Goal: Information Seeking & Learning: Find specific fact

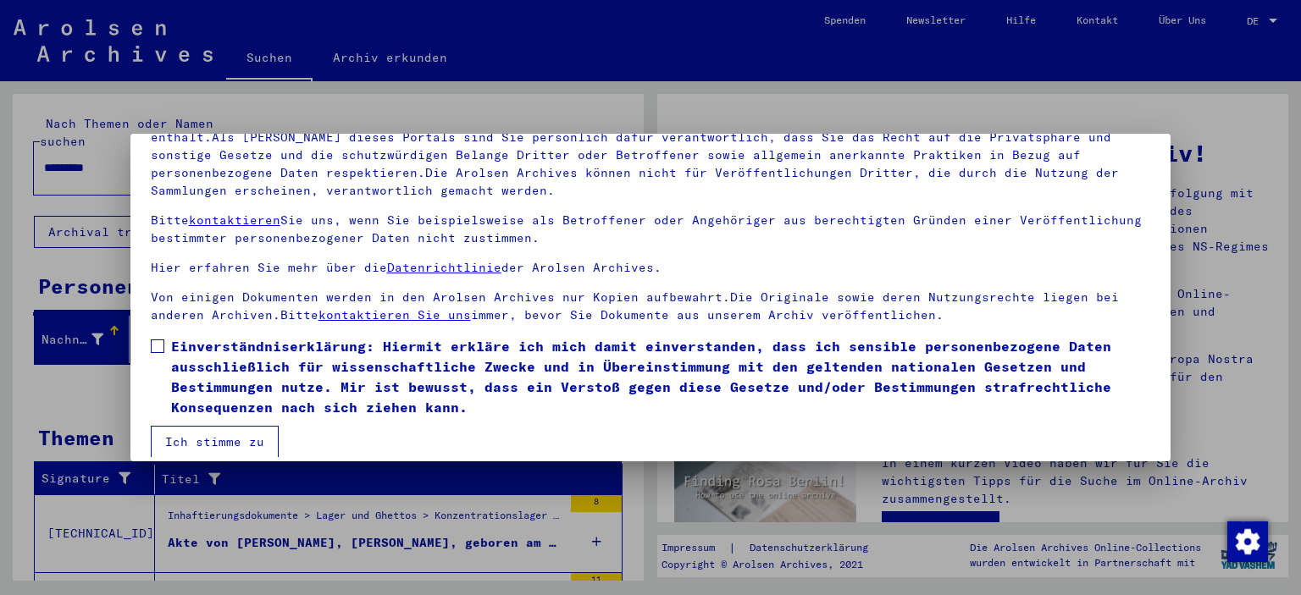
scroll to position [144, 0]
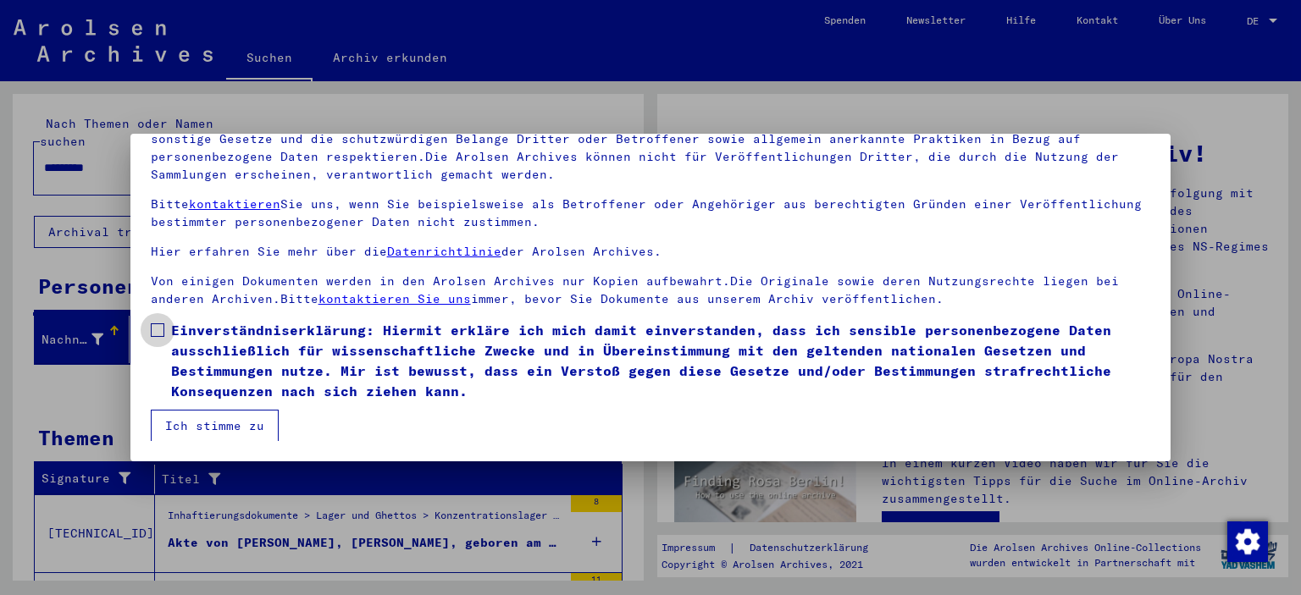
click at [208, 331] on span "Einverständniserklärung: Hiermit erkläre ich mich damit einverstanden, dass ich…" at bounding box center [661, 360] width 980 height 81
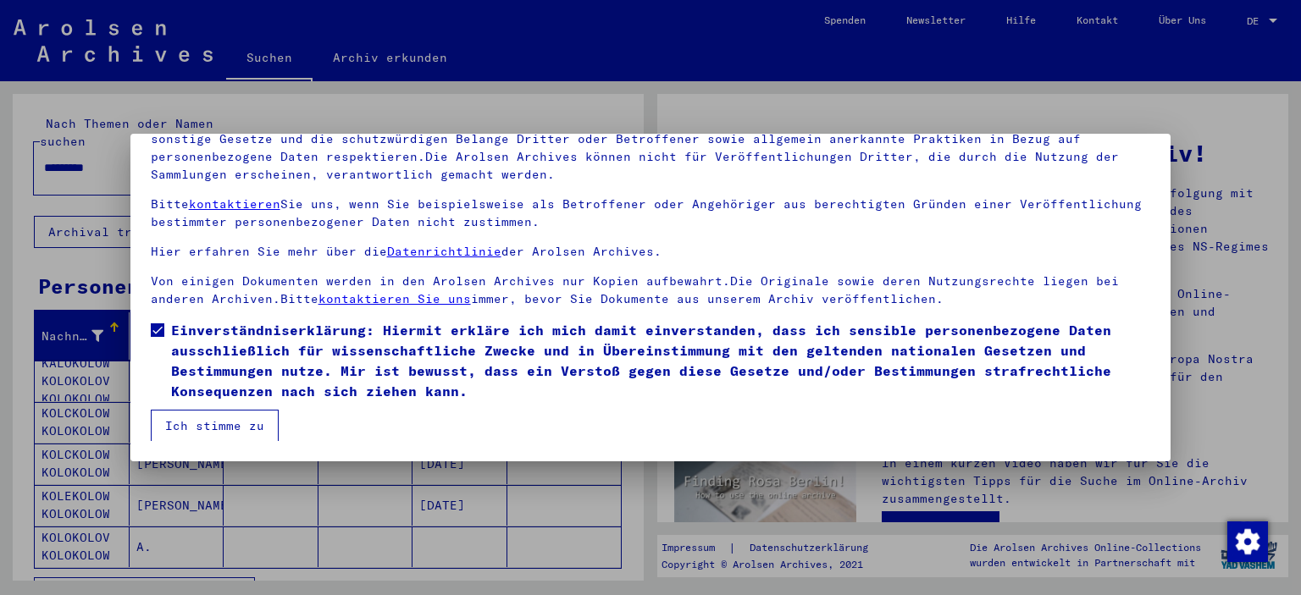
click at [208, 416] on button "Ich stimme zu" at bounding box center [215, 426] width 128 height 32
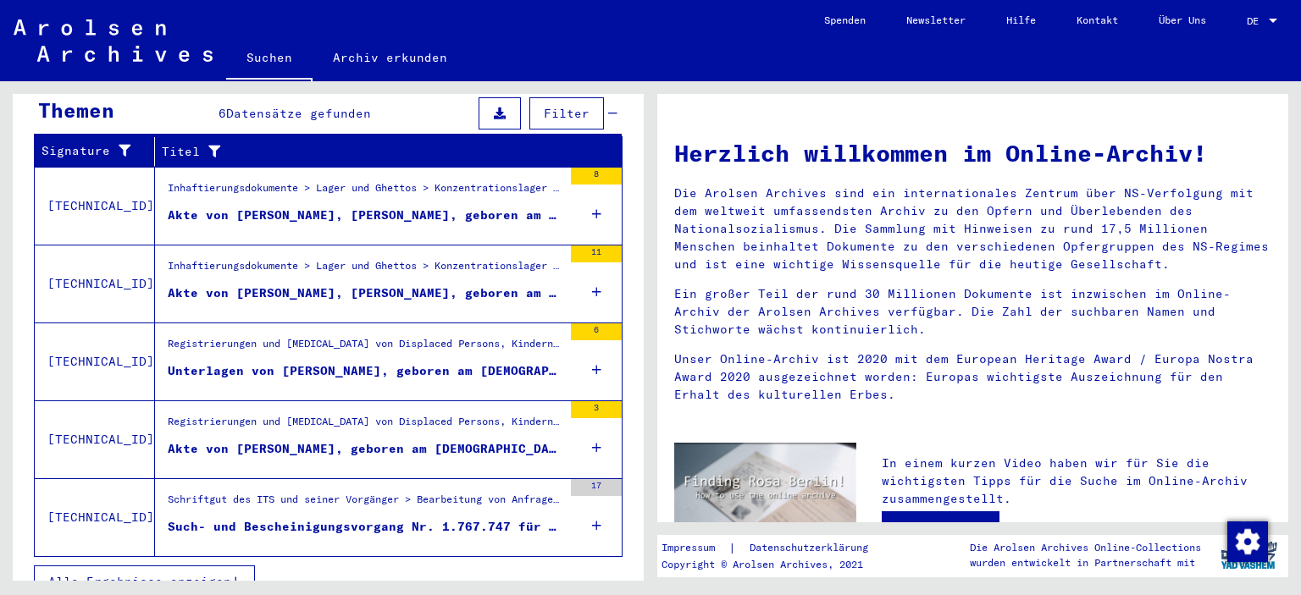
scroll to position [583, 0]
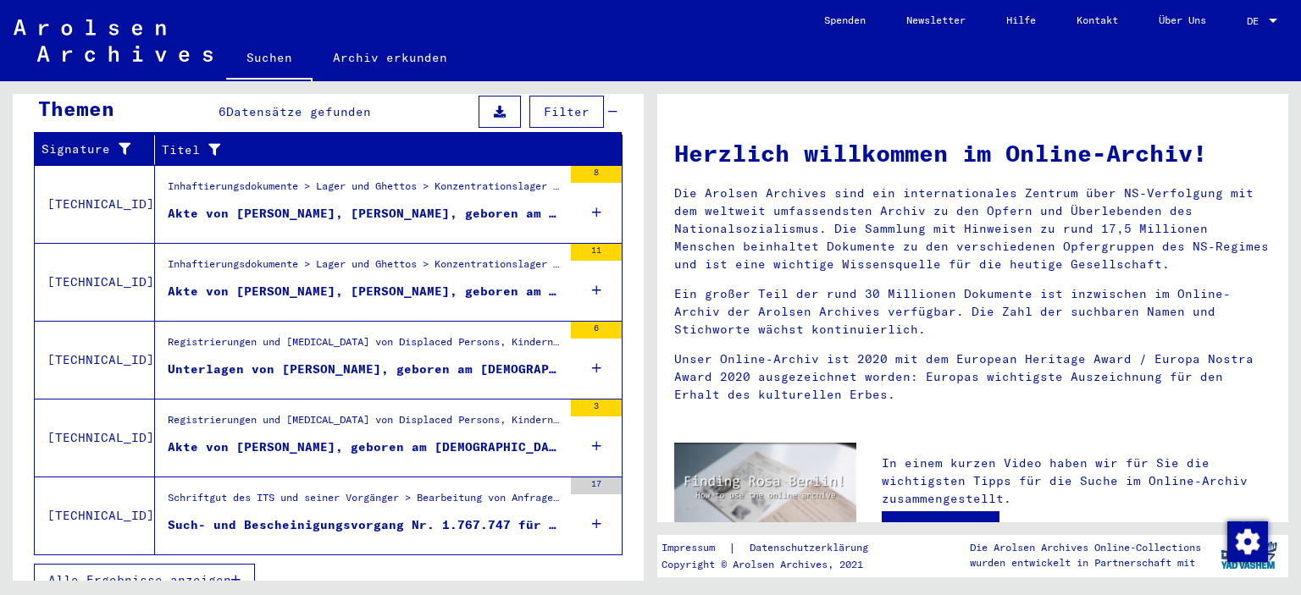
click at [578, 335] on div "6" at bounding box center [596, 360] width 51 height 76
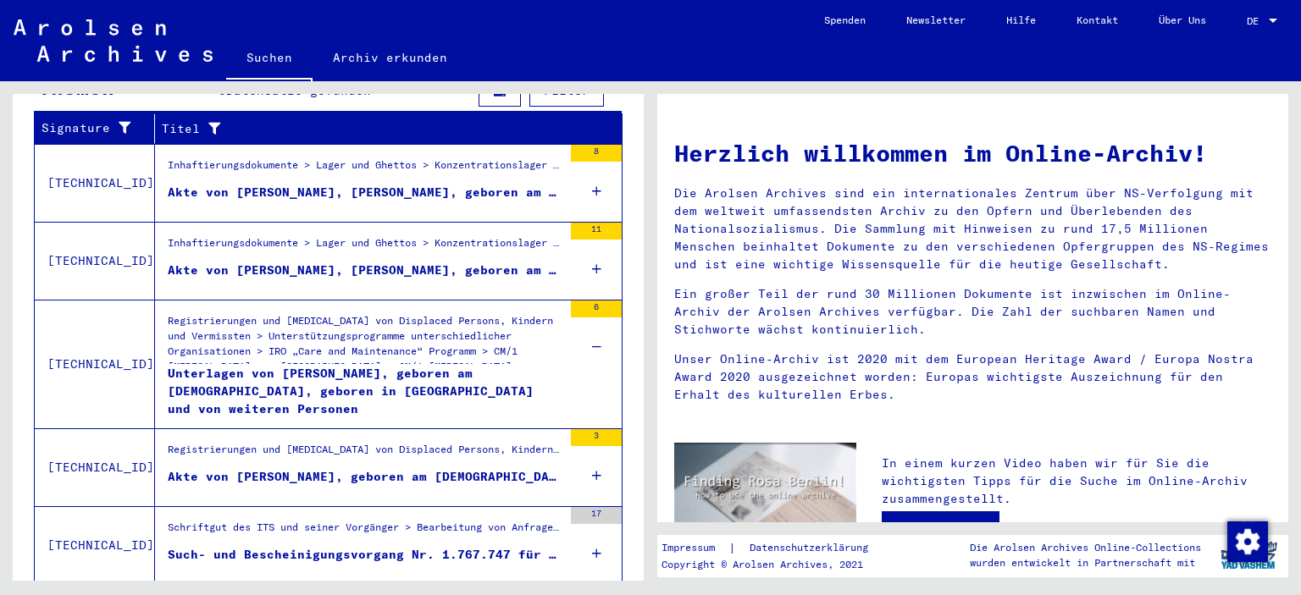
scroll to position [634, 0]
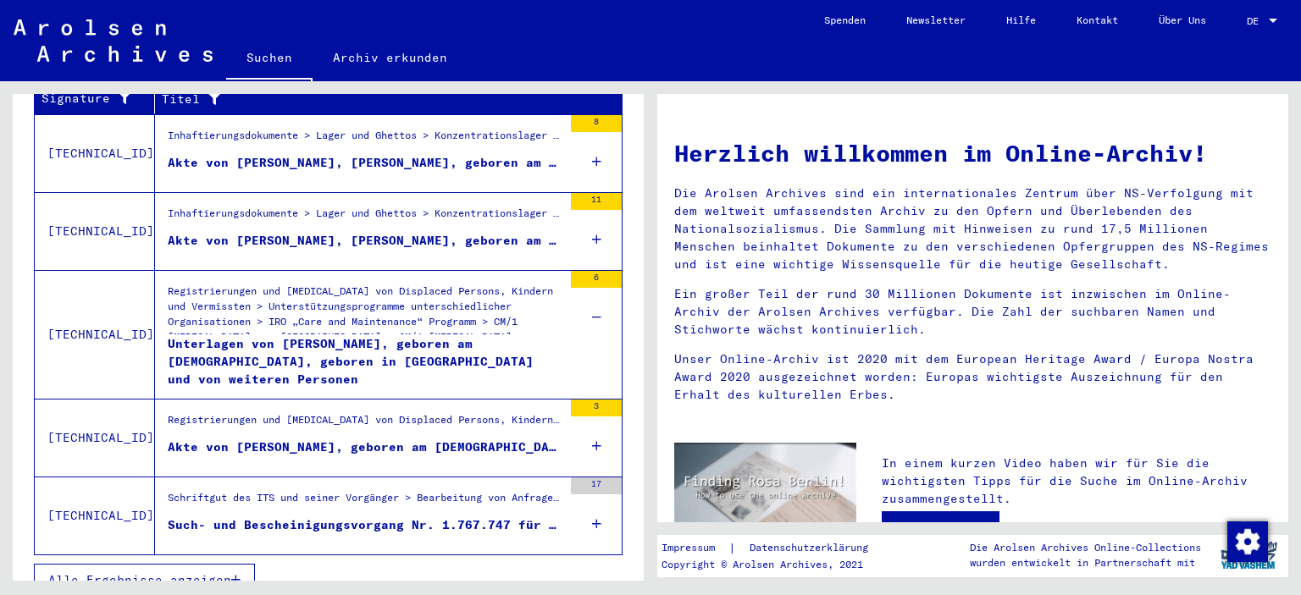
click at [576, 507] on div "17" at bounding box center [596, 516] width 51 height 76
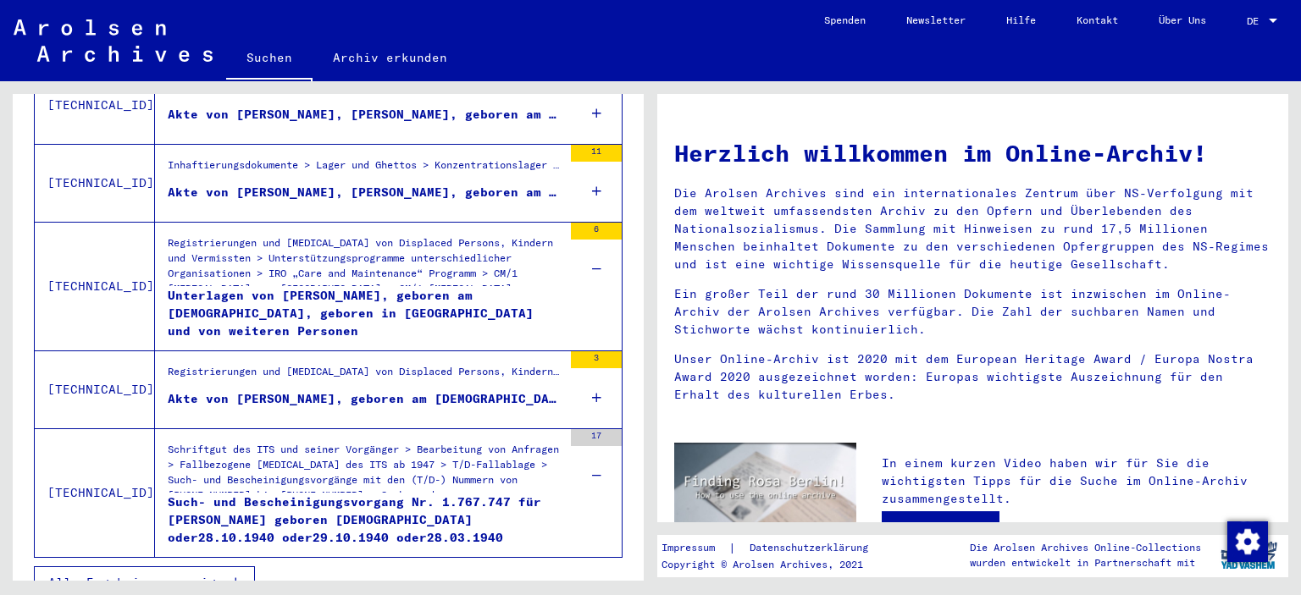
scroll to position [684, 0]
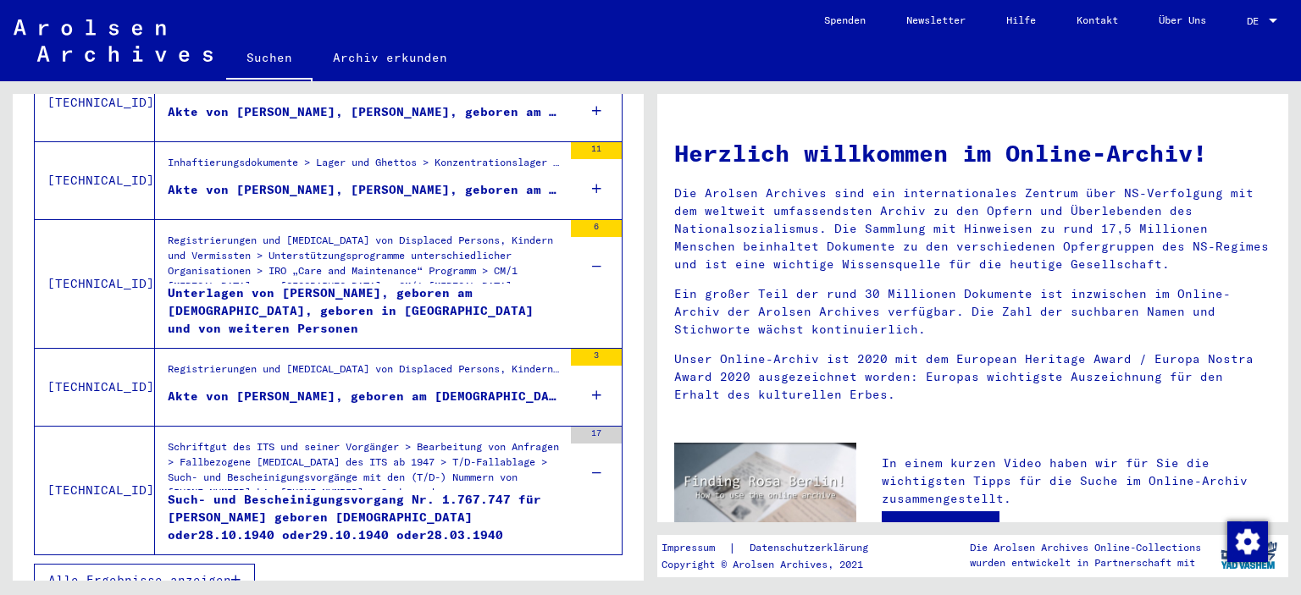
click at [217, 573] on span "Alle Ergebnisse anzeigen" at bounding box center [139, 580] width 183 height 15
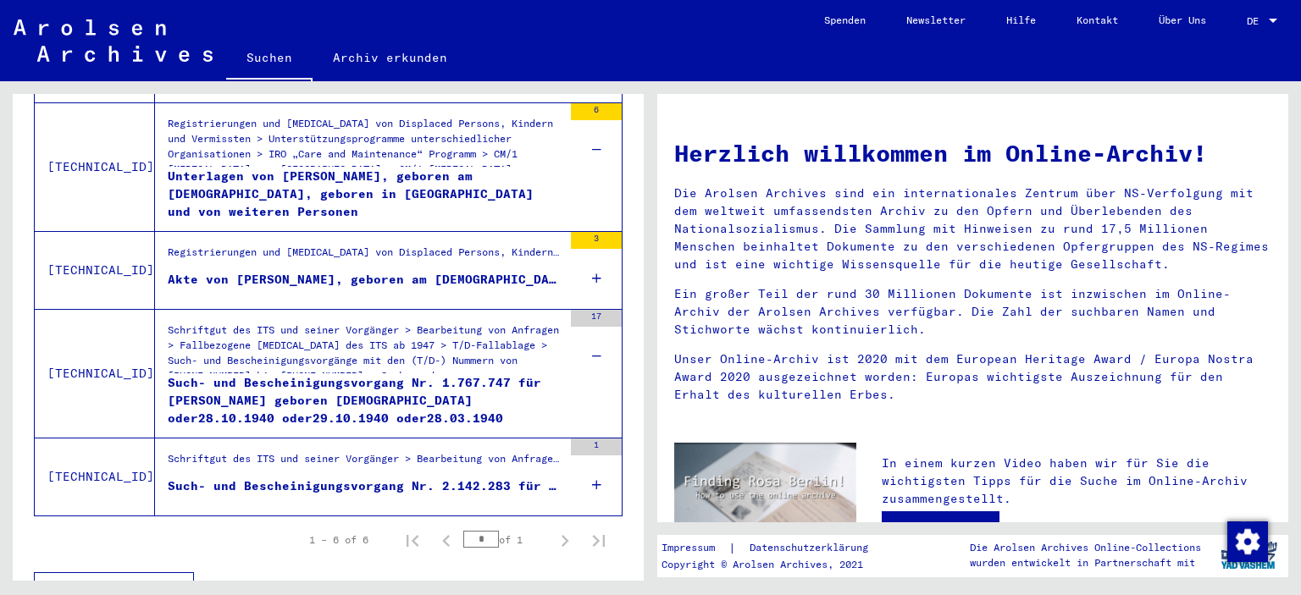
scroll to position [506, 0]
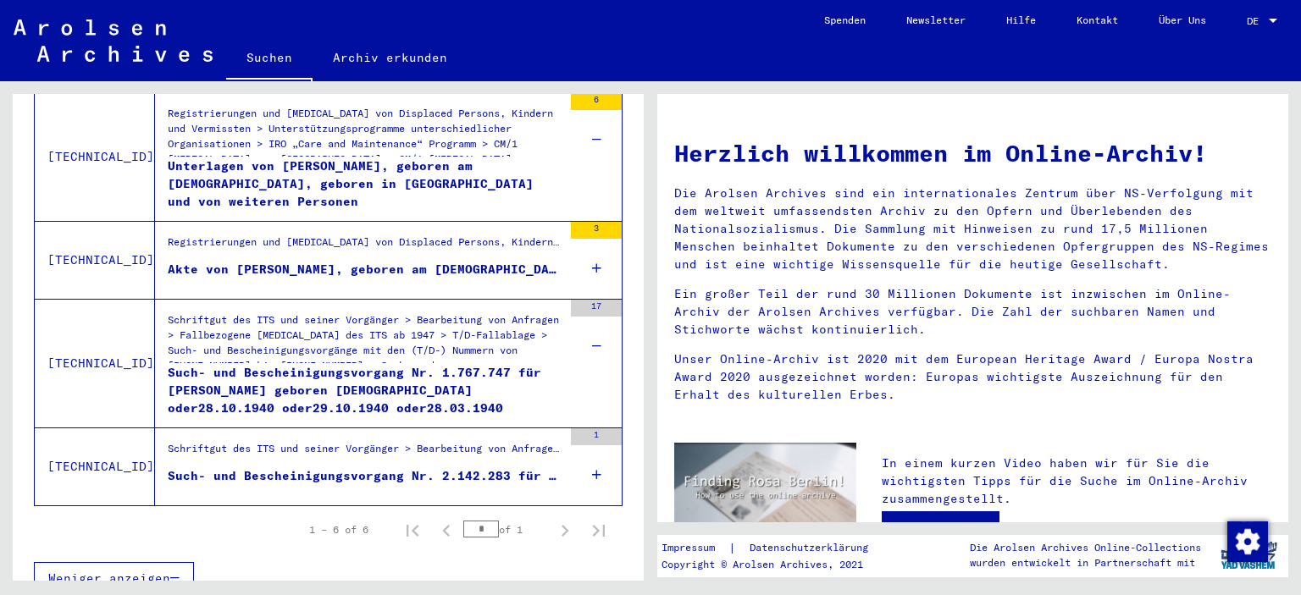
click at [573, 451] on div "1" at bounding box center [596, 467] width 51 height 76
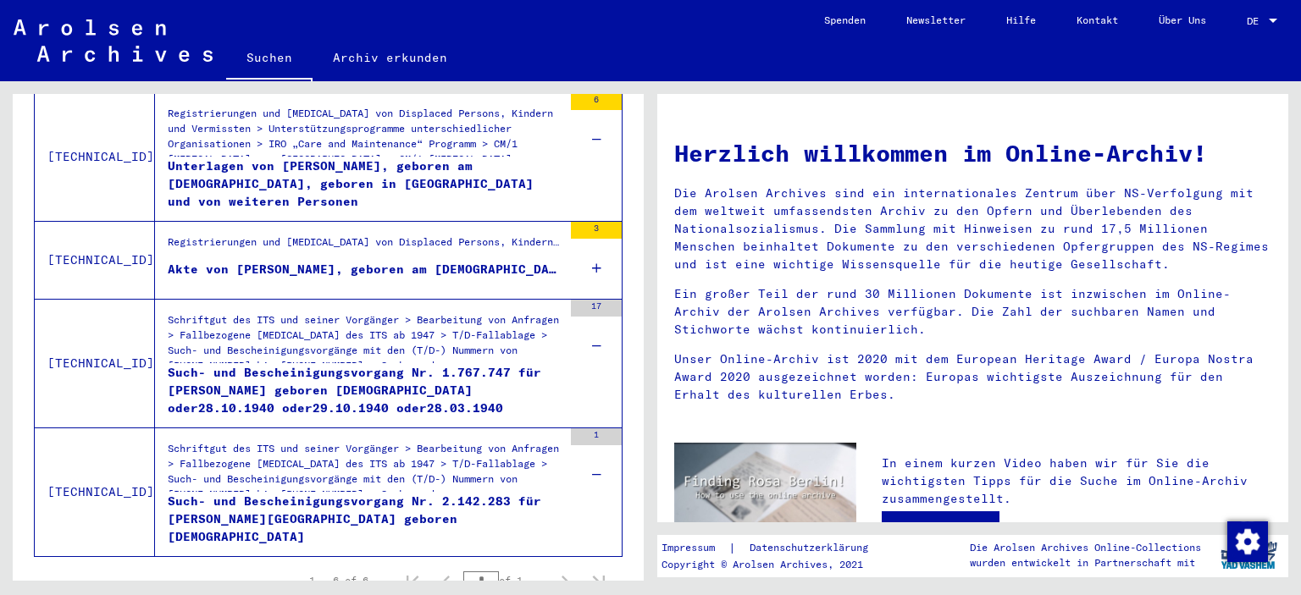
click at [369, 441] on div "Schriftgut des ITS und seiner Vorgänger > Bearbeitung von Anfragen > Fallbezoge…" at bounding box center [365, 466] width 395 height 51
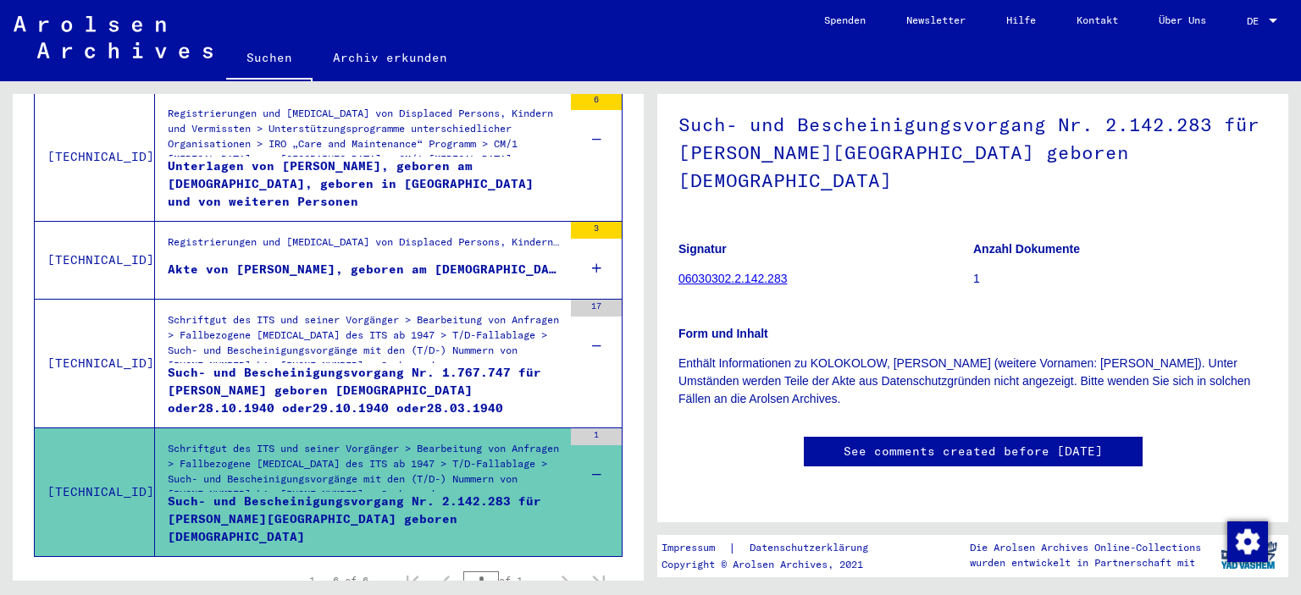
scroll to position [191, 0]
drag, startPoint x: 1011, startPoint y: 291, endPoint x: 1025, endPoint y: 280, distance: 17.5
click at [1037, 355] on p "Enthält Informationen zu KOLOKOLOW, [PERSON_NAME] (weitere Vornamen: [PERSON_NA…" at bounding box center [972, 381] width 589 height 53
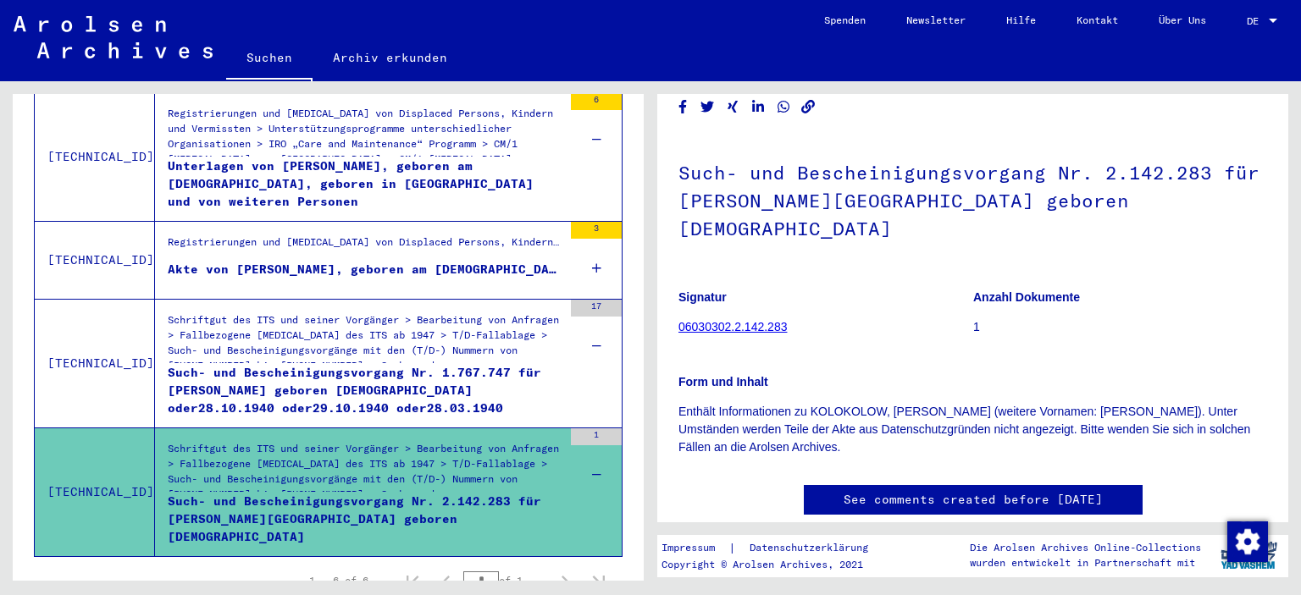
scroll to position [21, 0]
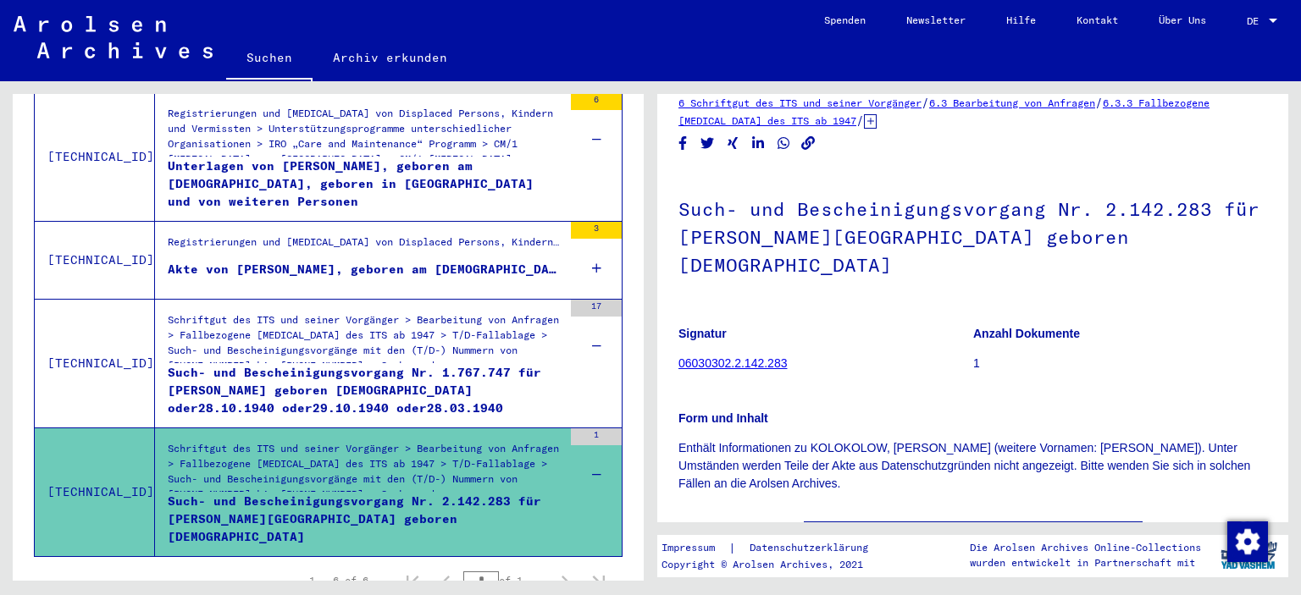
drag, startPoint x: 1135, startPoint y: 219, endPoint x: 1184, endPoint y: 252, distance: 59.7
click at [1184, 252] on h1 "Such- und Bescheinigungsvorgang Nr. 2.142.283 für [PERSON_NAME][GEOGRAPHIC_DATA…" at bounding box center [972, 235] width 589 height 130
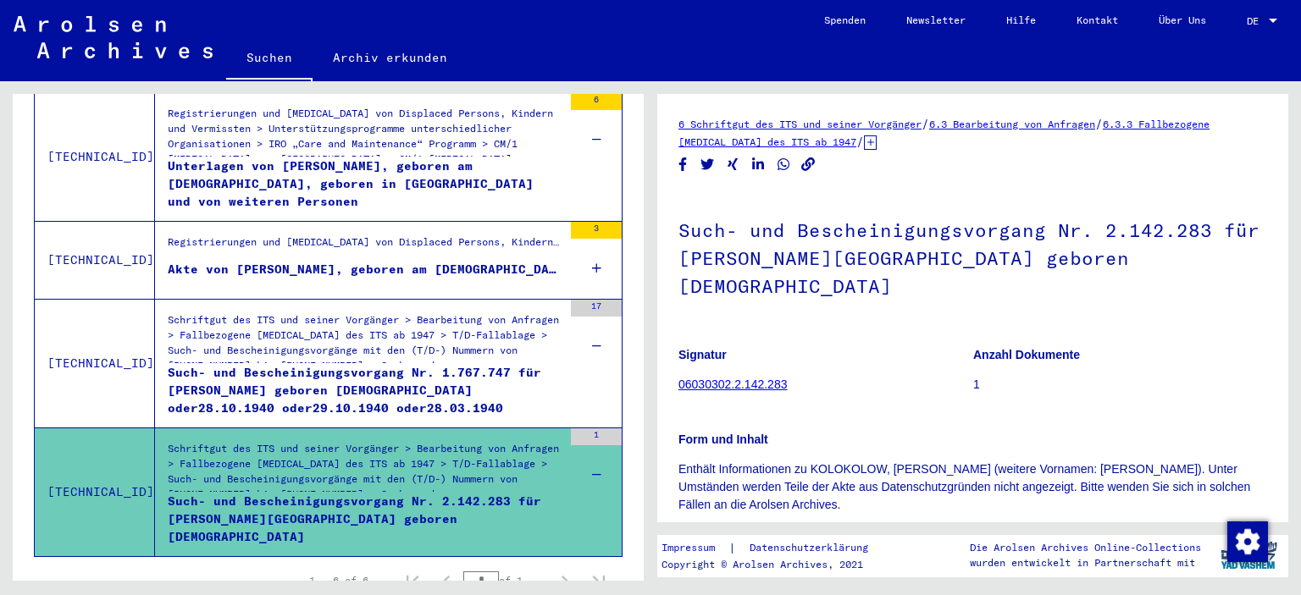
scroll to position [0, 0]
